Goal: Information Seeking & Learning: Learn about a topic

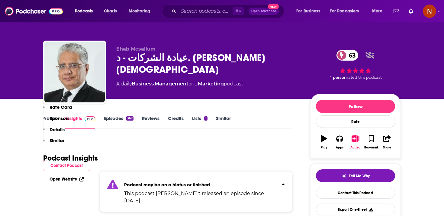
scroll to position [158, 0]
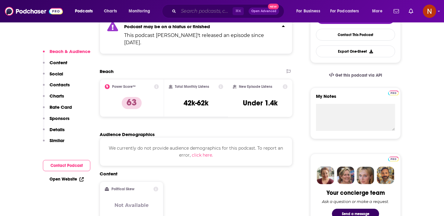
click at [200, 11] on input "Search podcasts, credits, & more..." at bounding box center [206, 11] width 54 height 10
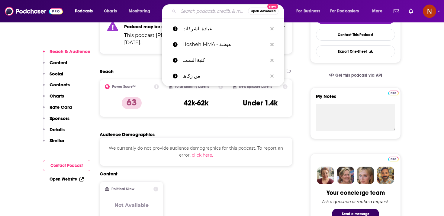
paste input "عقلية"
type input "عقلية"
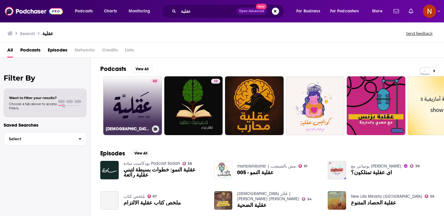
click at [144, 113] on link "60 [DEMOGRAPHIC_DATA] عقلية" at bounding box center [132, 105] width 59 height 59
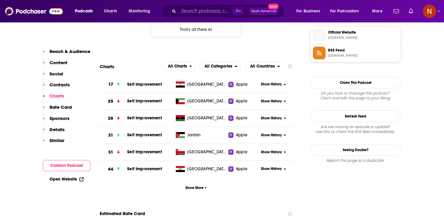
scroll to position [439, 0]
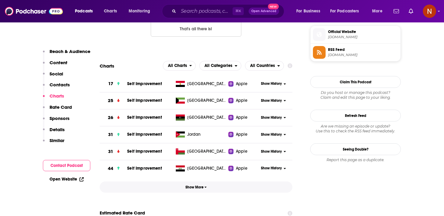
click at [180, 187] on button "Show More" at bounding box center [196, 186] width 193 height 11
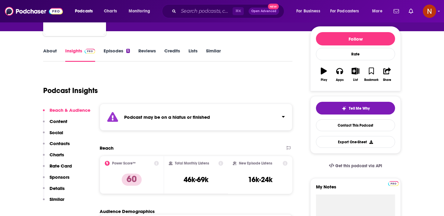
scroll to position [0, 0]
